Goal: Check status

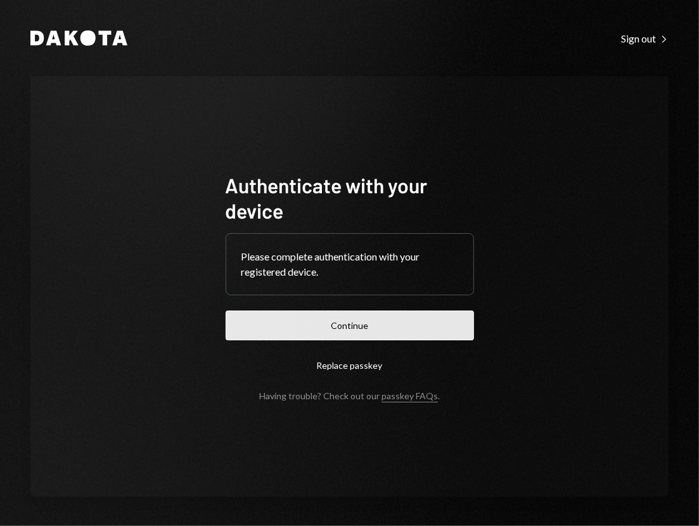
click at [365, 333] on button "Continue" at bounding box center [350, 326] width 249 height 30
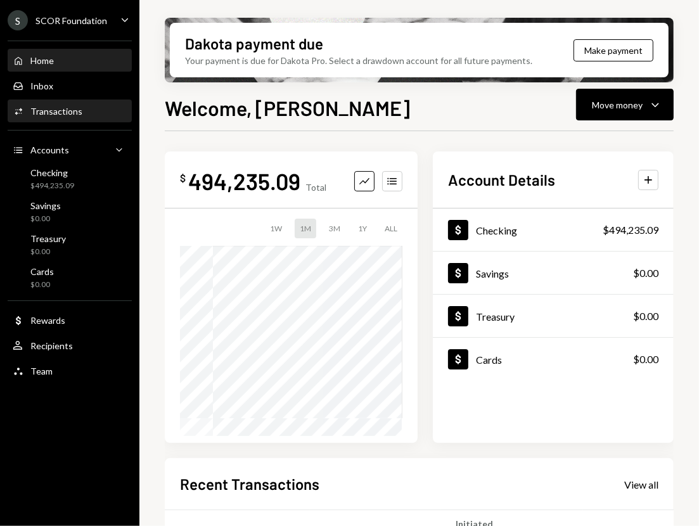
click at [40, 106] on div "Transactions" at bounding box center [56, 111] width 52 height 11
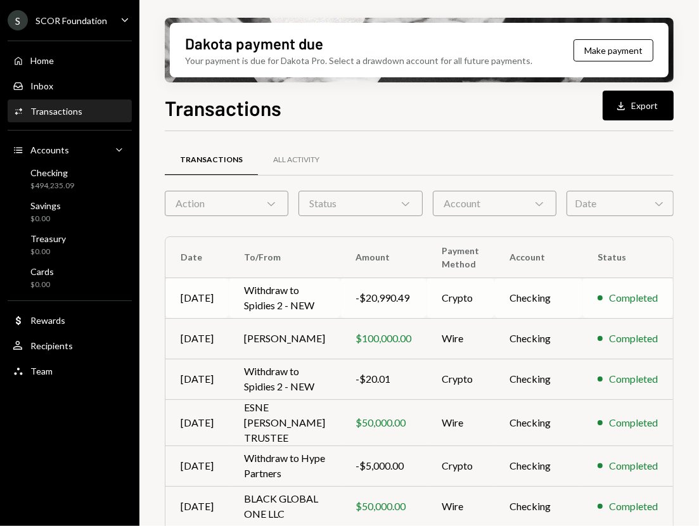
click at [337, 299] on td "Withdraw to Spidies 2 - NEW" at bounding box center [285, 298] width 112 height 41
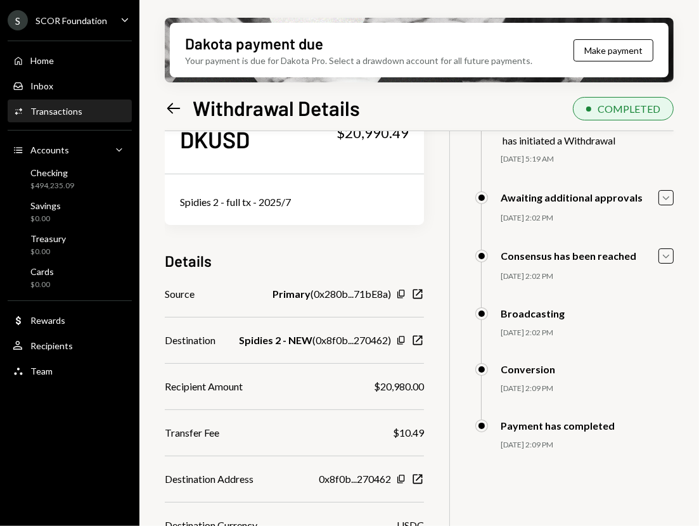
scroll to position [121, 0]
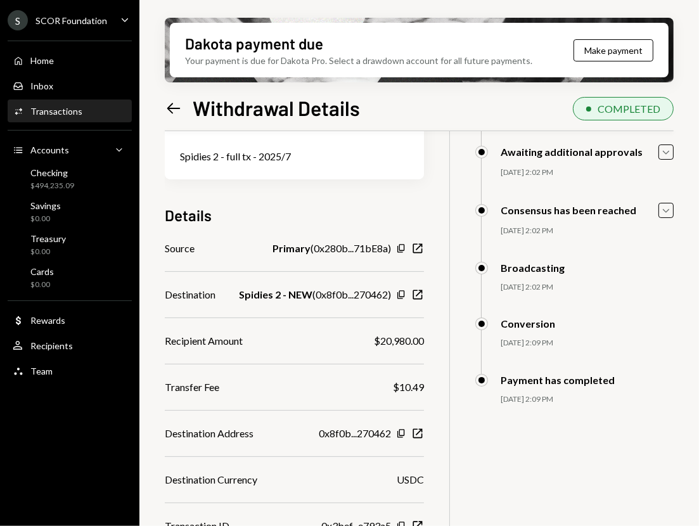
click at [167, 111] on icon "Left Arrow" at bounding box center [174, 109] width 18 height 18
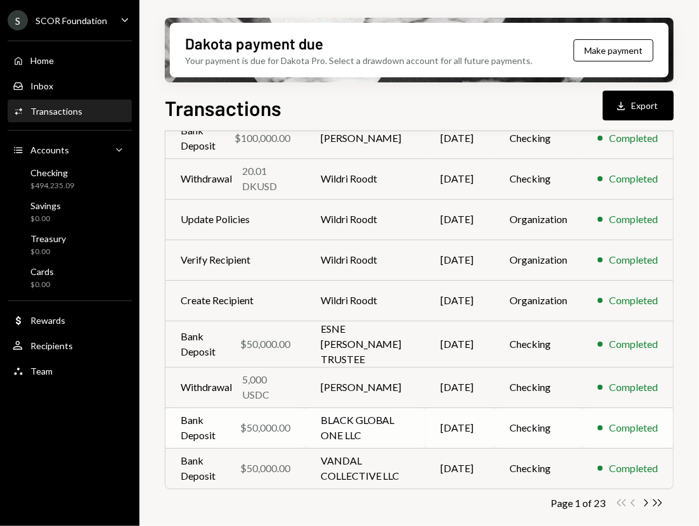
scroll to position [212, 0]
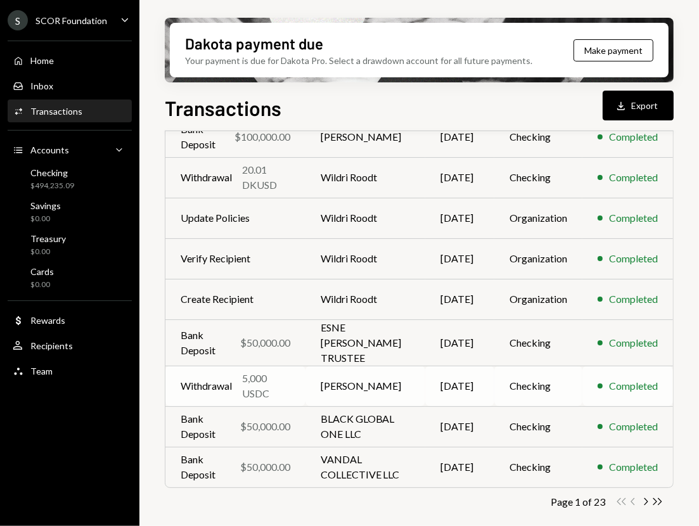
click at [398, 383] on td "[PERSON_NAME]" at bounding box center [366, 386] width 120 height 41
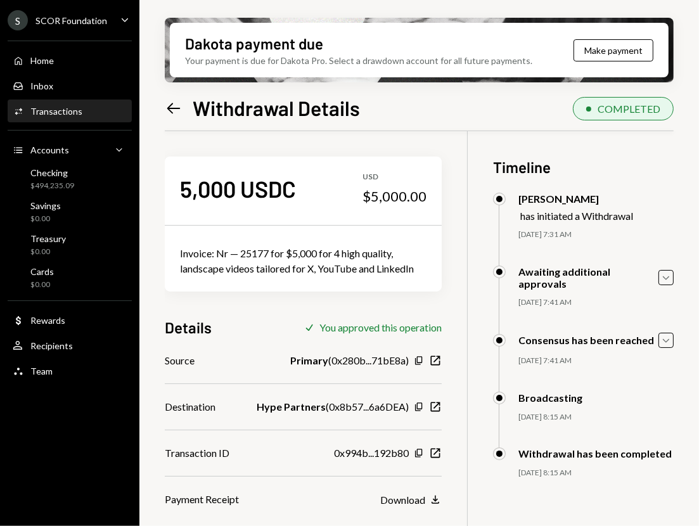
scroll to position [84, 0]
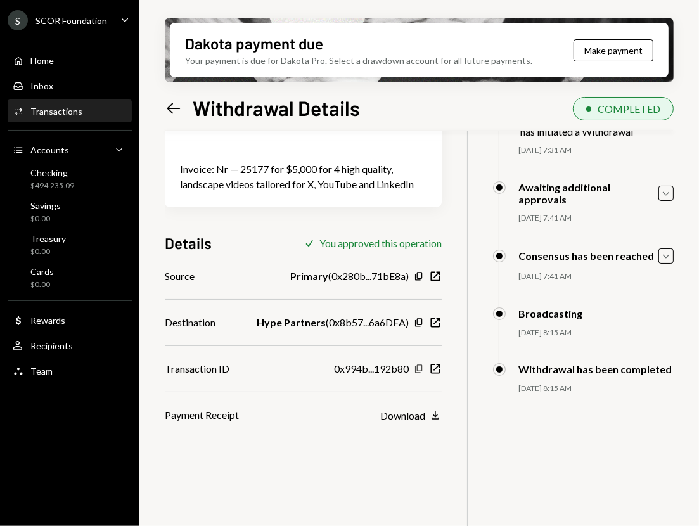
click at [424, 366] on icon "Copy" at bounding box center [419, 369] width 10 height 10
click at [165, 106] on icon "Left Arrow" at bounding box center [174, 109] width 18 height 18
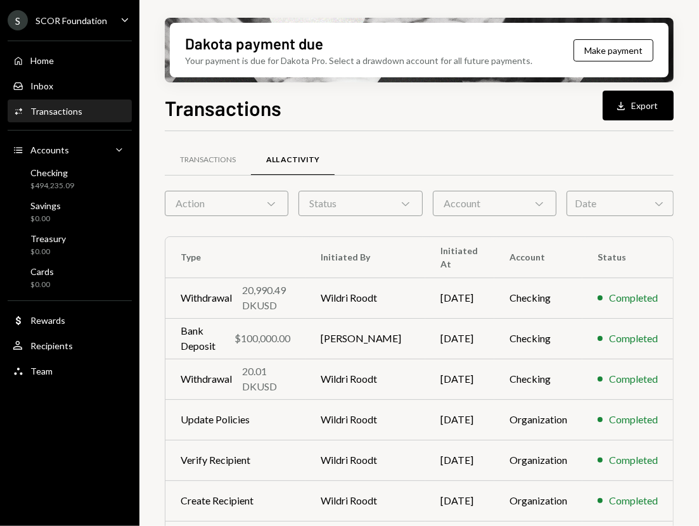
click at [249, 200] on div "Action Chevron Down" at bounding box center [227, 203] width 124 height 25
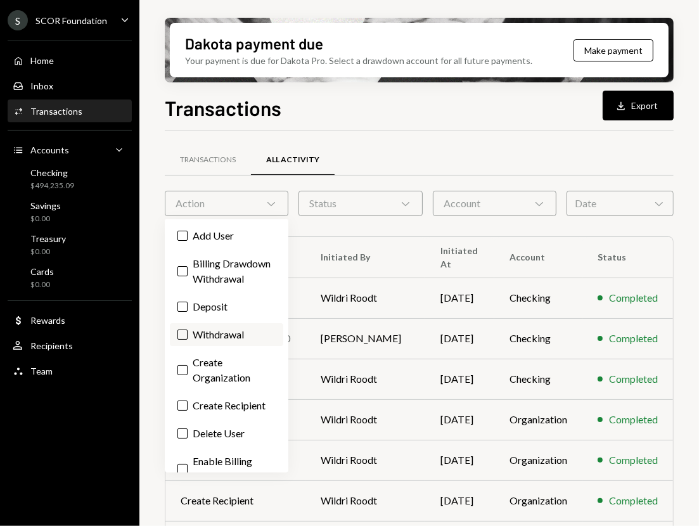
click at [187, 344] on label "Withdrawal" at bounding box center [227, 334] width 114 height 23
click at [187, 340] on button "Withdrawal" at bounding box center [183, 335] width 10 height 10
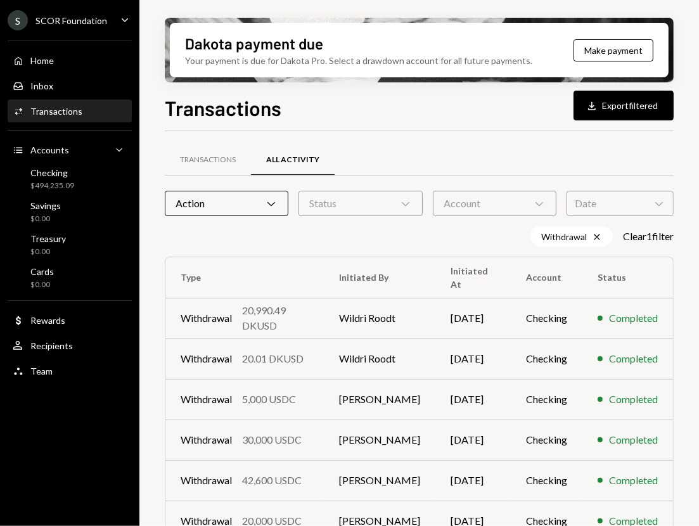
click at [670, 160] on div "Transactions All Activity" at bounding box center [419, 160] width 509 height 32
click at [298, 447] on td "Withdrawal 30,000 USDC" at bounding box center [245, 440] width 159 height 41
